Goal: Transaction & Acquisition: Purchase product/service

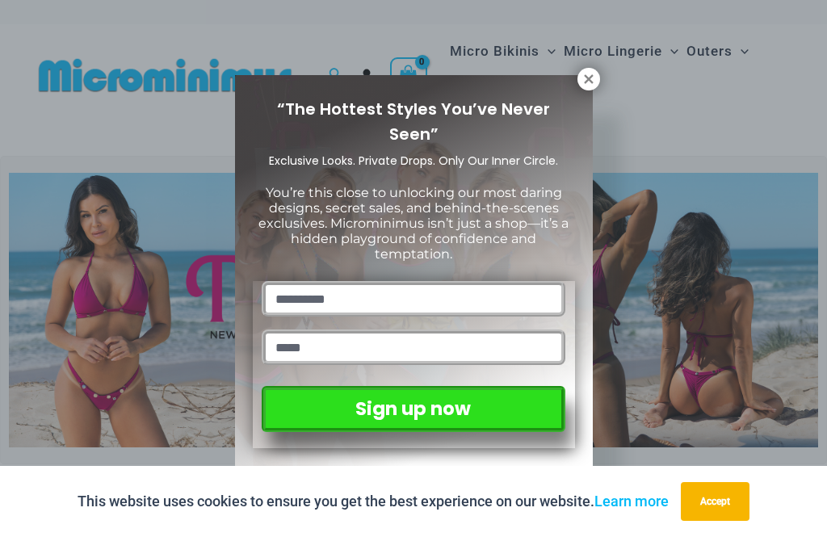
click at [590, 79] on icon at bounding box center [588, 78] width 9 height 9
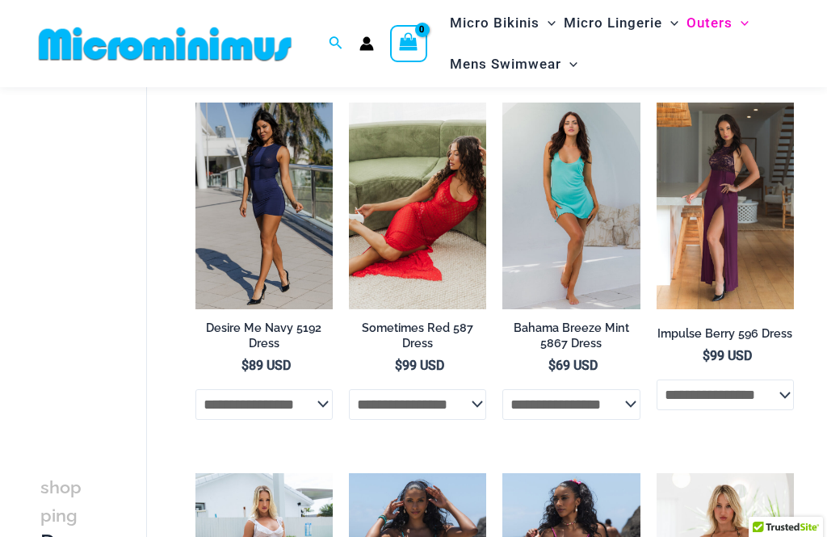
scroll to position [138, 0]
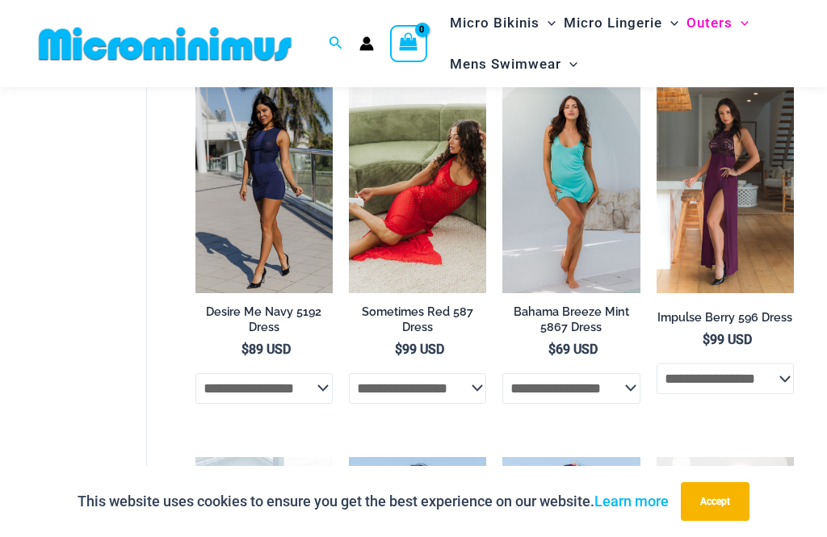
click at [349, 86] on img at bounding box center [349, 86] width 0 height 0
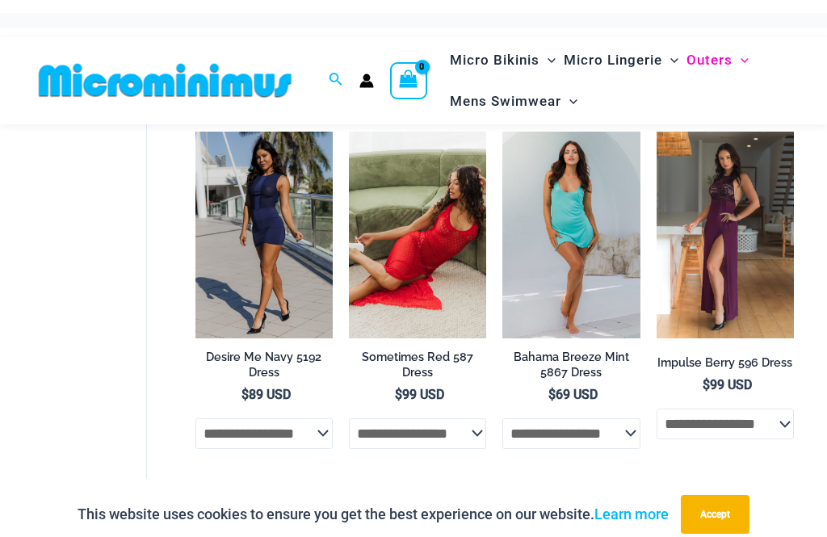
scroll to position [82, 0]
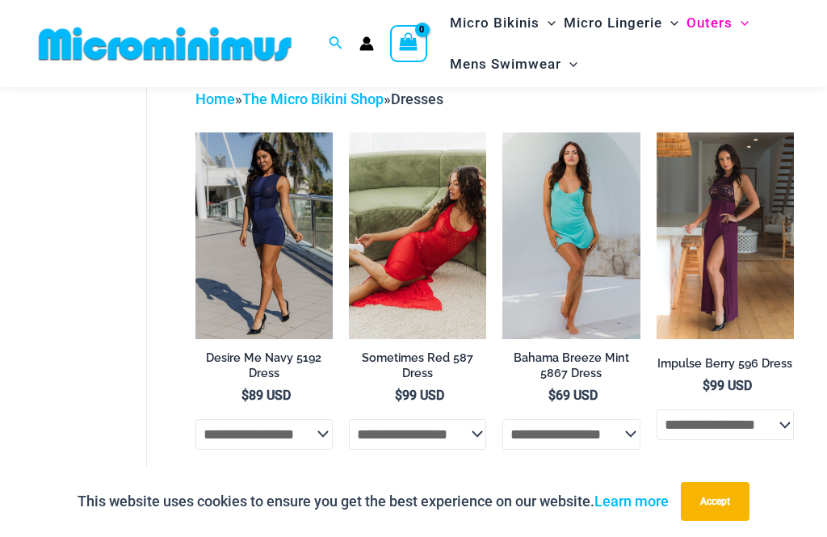
click at [195, 132] on img at bounding box center [195, 132] width 0 height 0
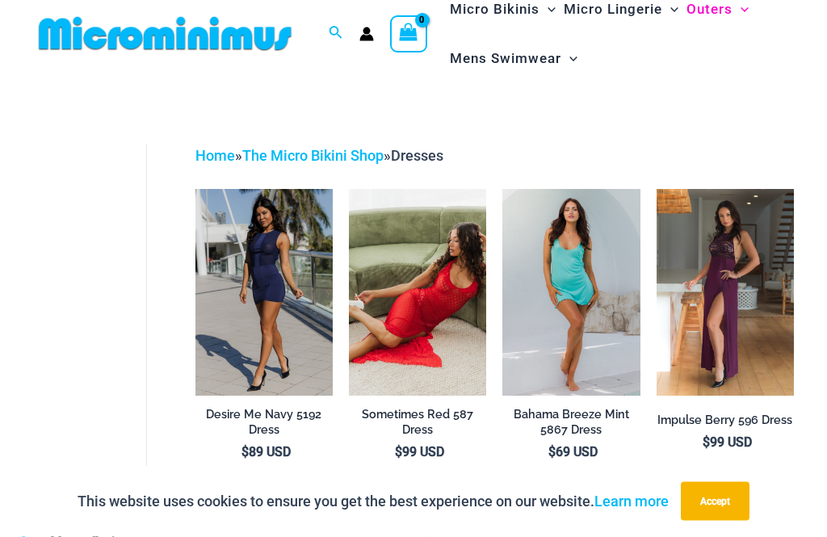
scroll to position [0, 0]
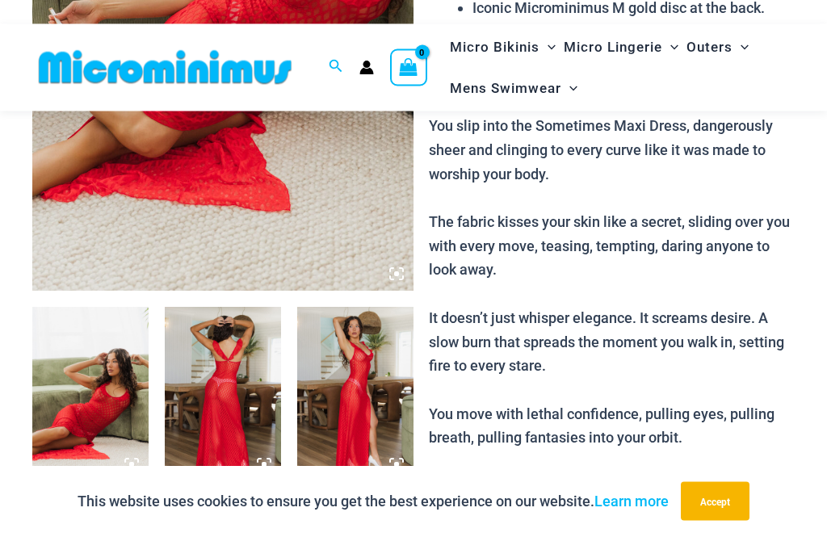
scroll to position [418, 0]
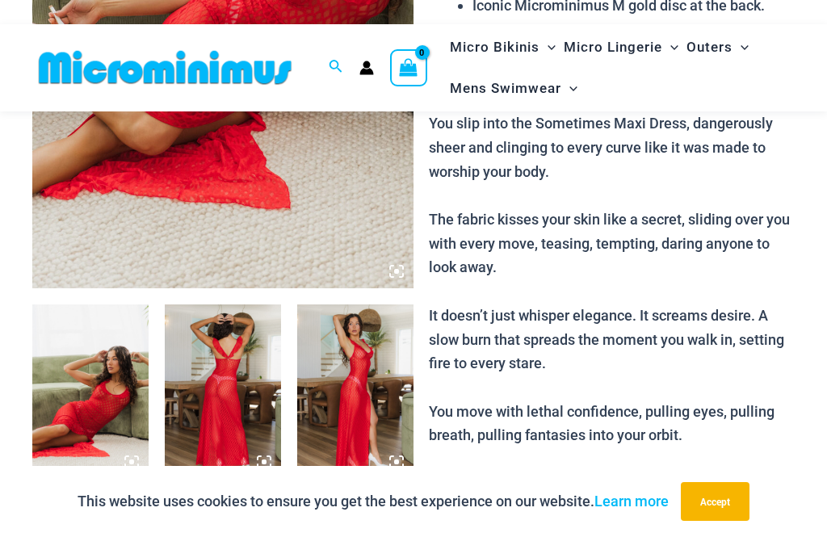
click at [404, 283] on img at bounding box center [222, 3] width 381 height 572
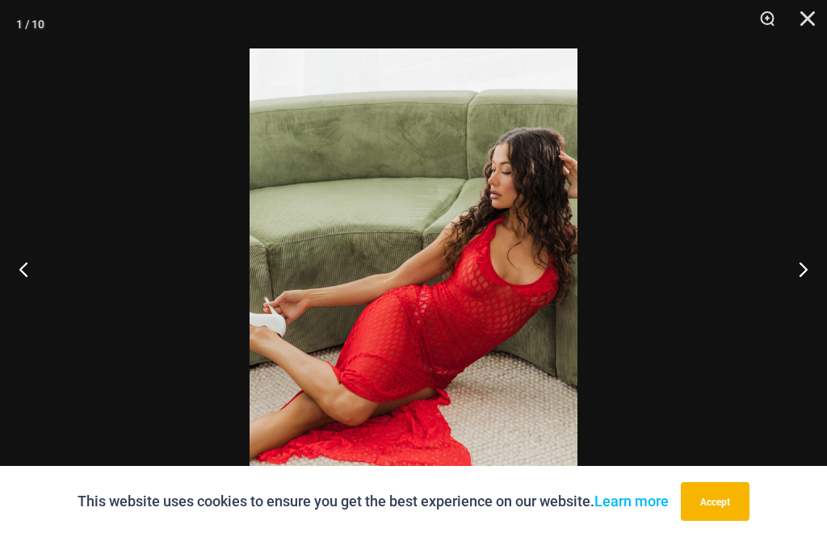
click at [799, 292] on button "Next" at bounding box center [796, 269] width 61 height 81
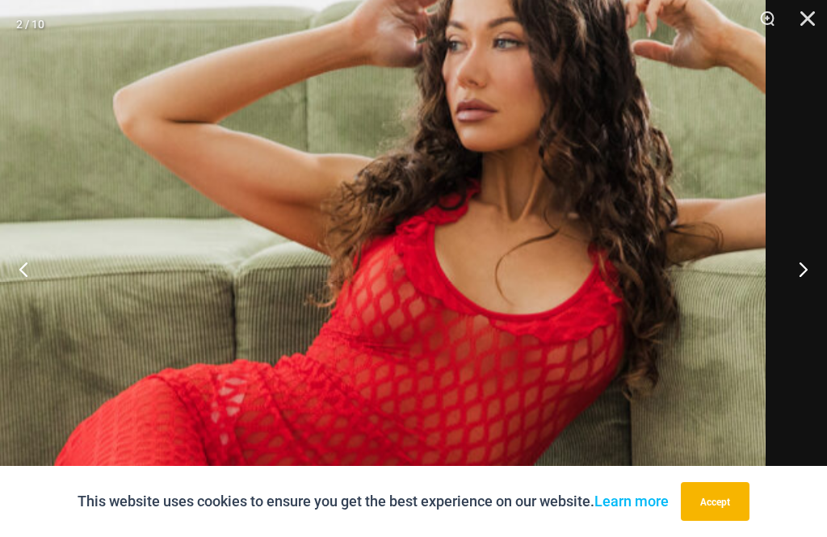
click at [473, 277] on img at bounding box center [320, 291] width 892 height 1338
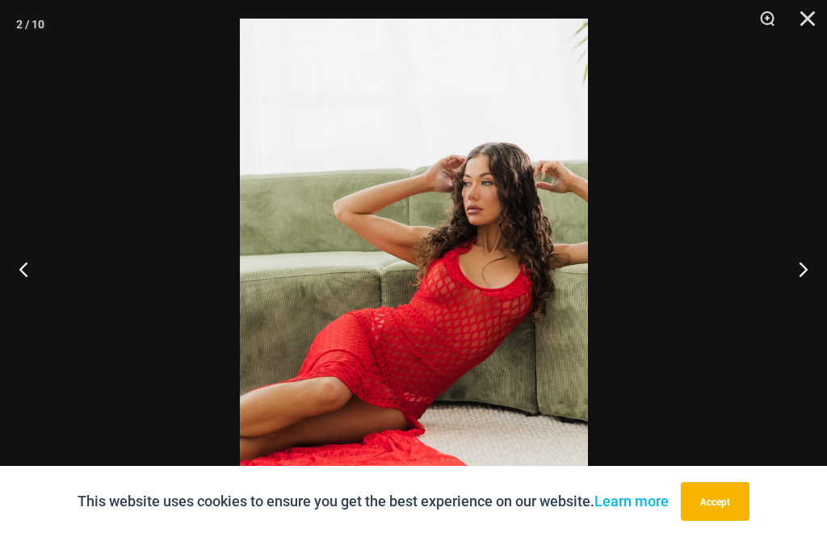
click at [821, 293] on button "Next" at bounding box center [796, 269] width 61 height 81
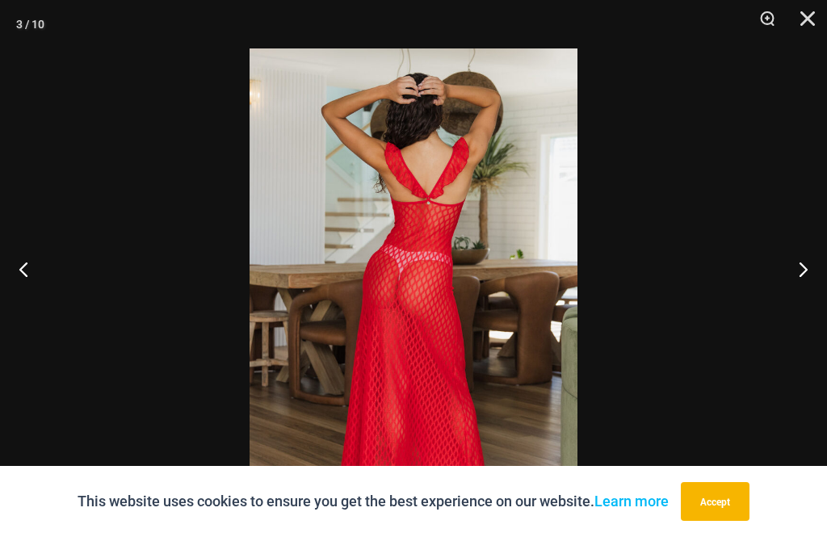
click at [819, 9] on button "Close" at bounding box center [802, 24] width 40 height 48
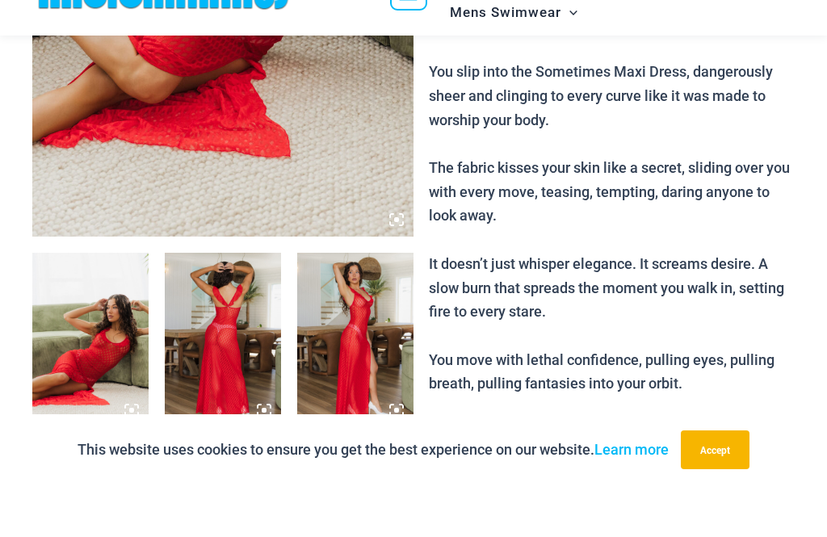
scroll to position [470, 0]
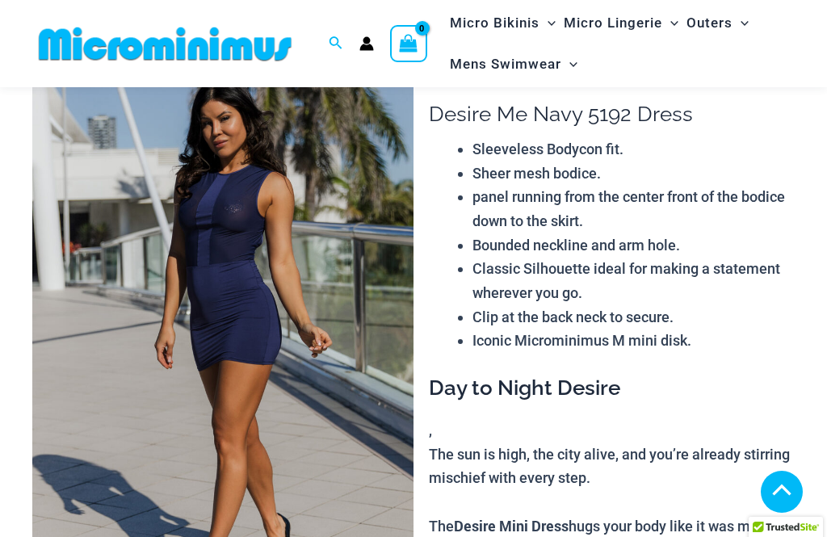
scroll to position [200, 0]
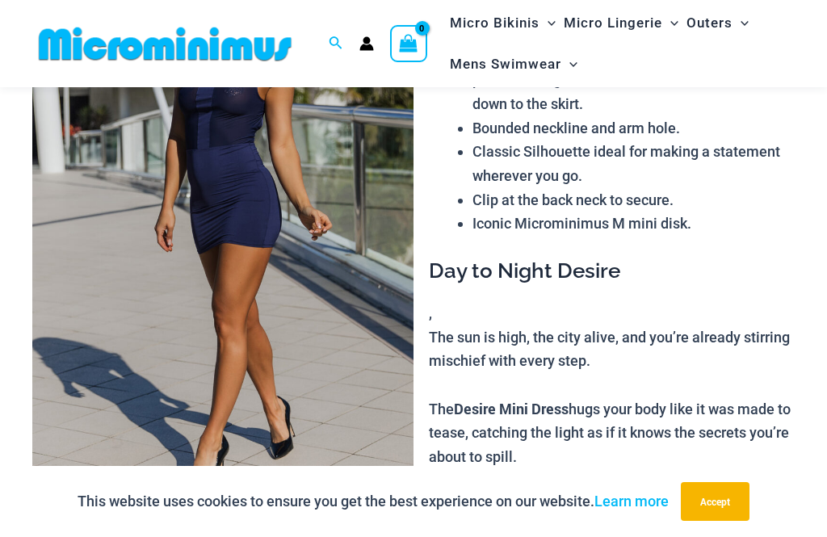
click at [410, 489] on img at bounding box center [222, 221] width 381 height 572
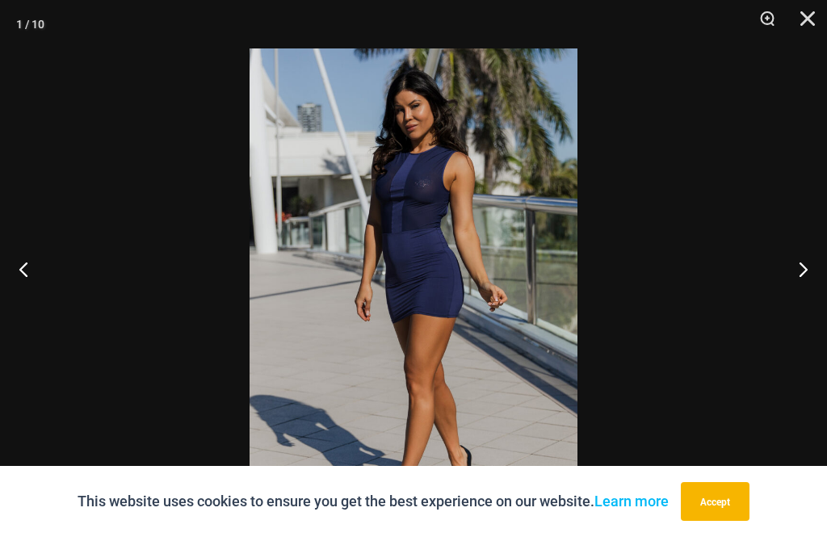
click at [804, 296] on button "Next" at bounding box center [796, 269] width 61 height 81
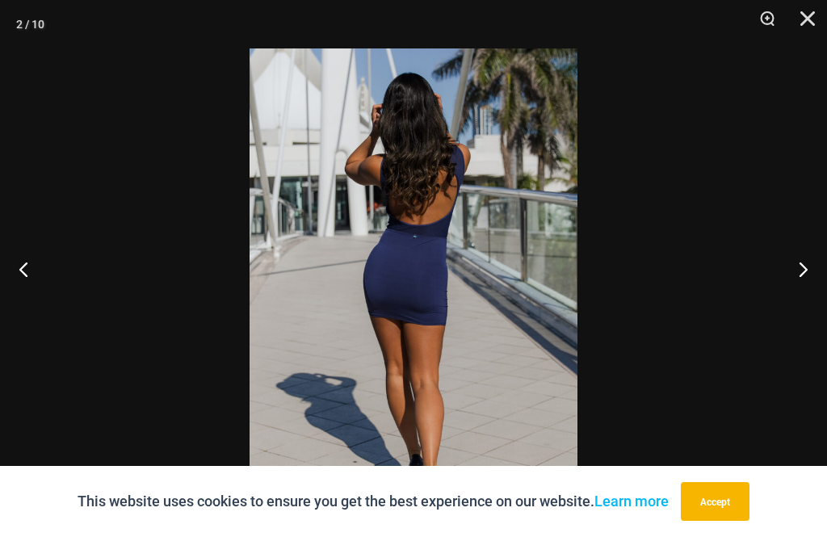
click at [813, 305] on button "Next" at bounding box center [796, 269] width 61 height 81
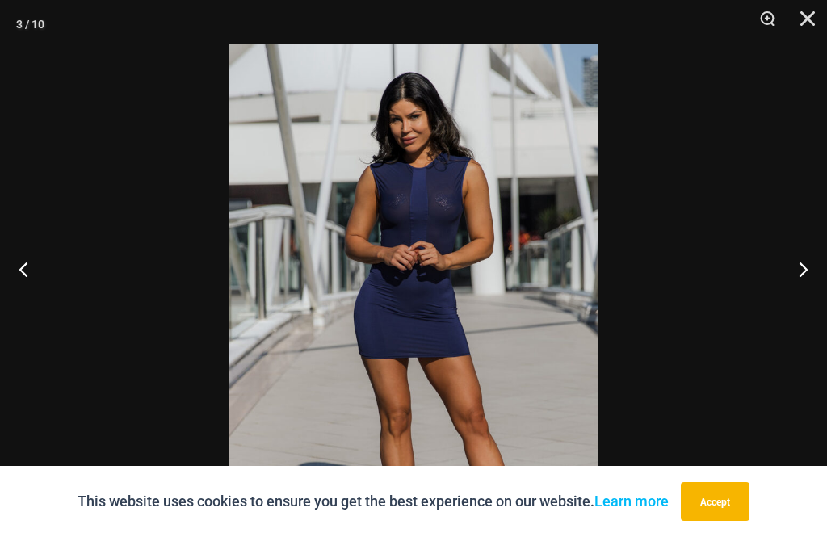
click at [808, 309] on button "Next" at bounding box center [796, 269] width 61 height 81
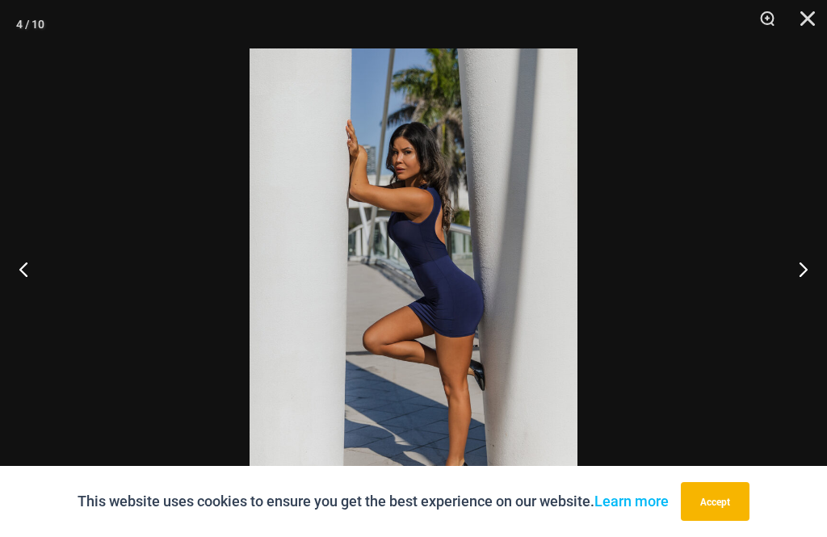
click at [804, 288] on button "Next" at bounding box center [796, 269] width 61 height 81
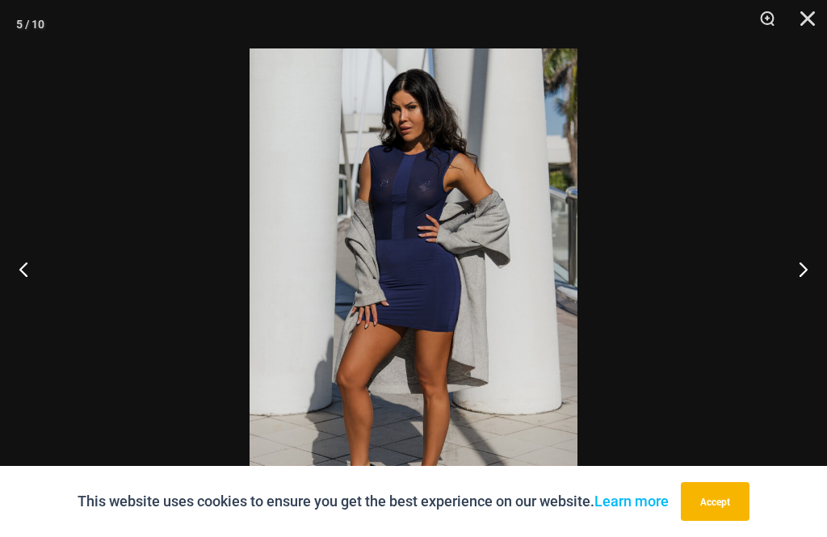
click at [800, 303] on button "Next" at bounding box center [796, 269] width 61 height 81
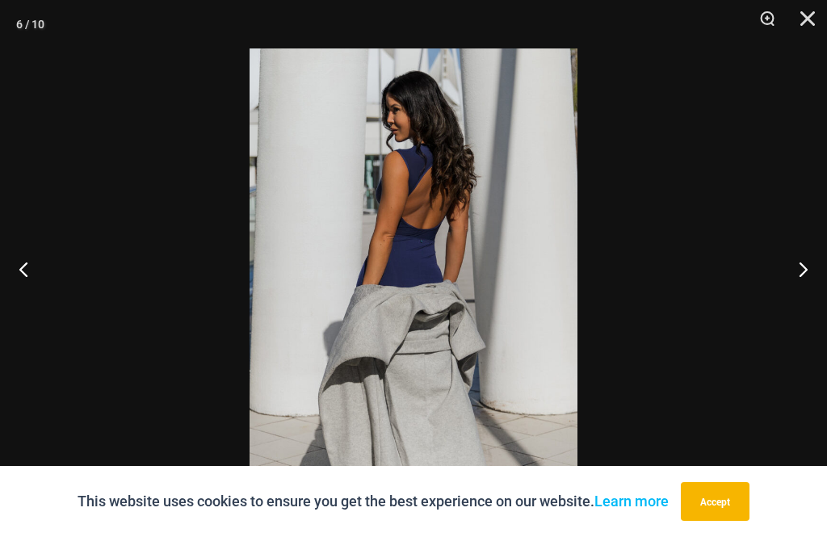
click at [798, 298] on button "Next" at bounding box center [796, 269] width 61 height 81
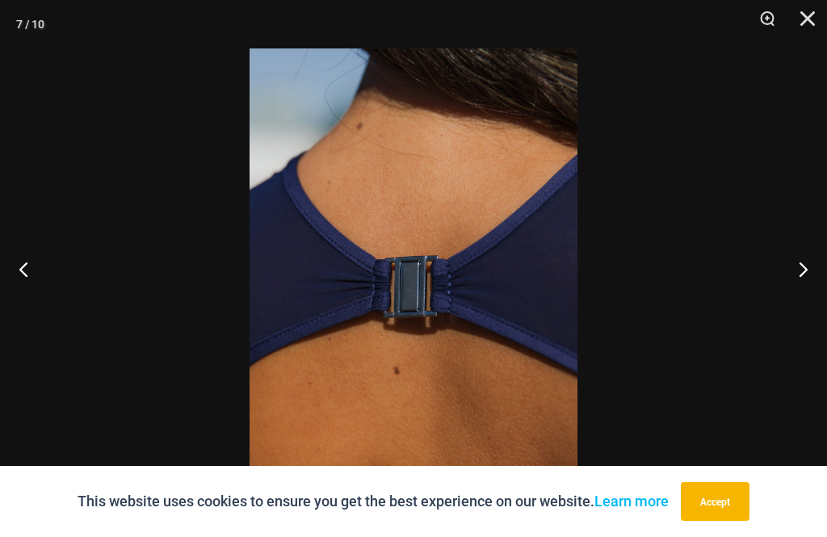
click at [798, 290] on button "Next" at bounding box center [796, 269] width 61 height 81
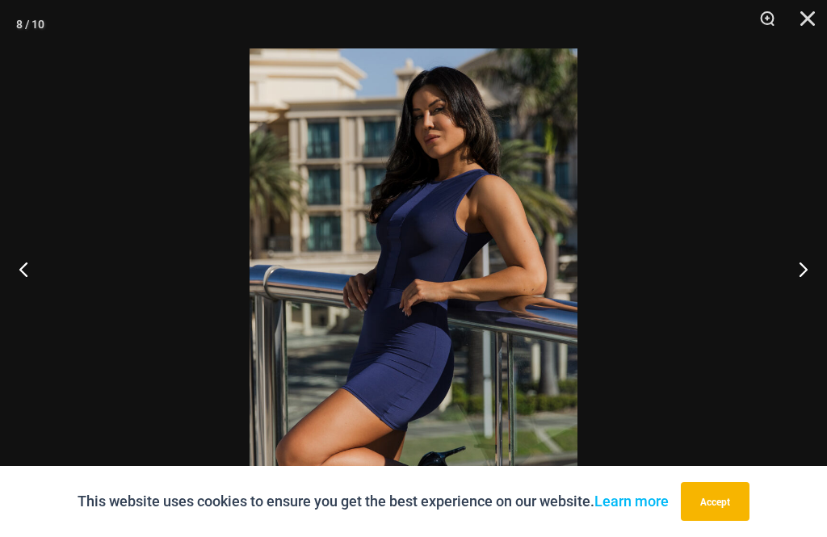
click at [799, 300] on button "Next" at bounding box center [796, 269] width 61 height 81
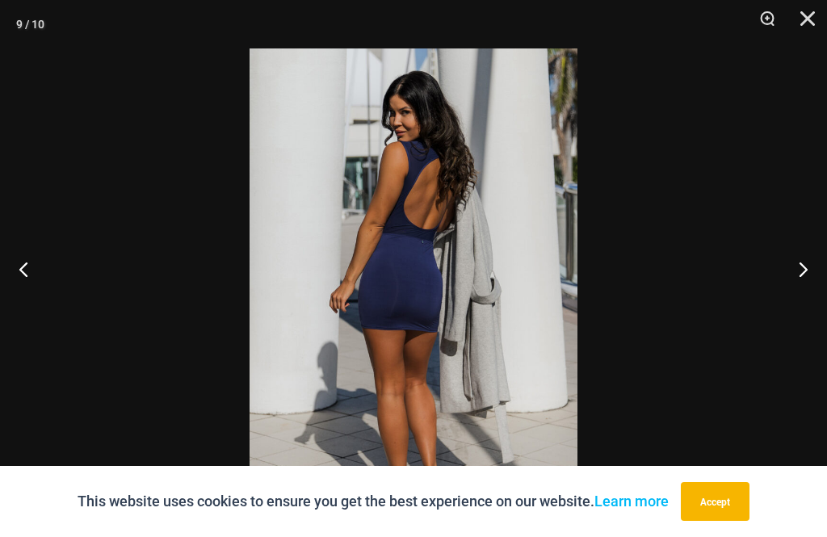
click at [800, 301] on button "Next" at bounding box center [796, 269] width 61 height 81
